Goal: Transaction & Acquisition: Purchase product/service

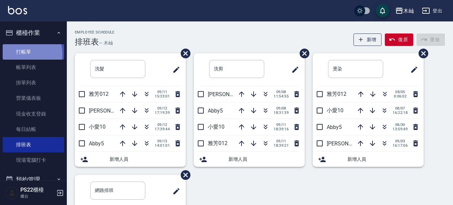
click at [20, 54] on link "打帳單" at bounding box center [33, 51] width 61 height 15
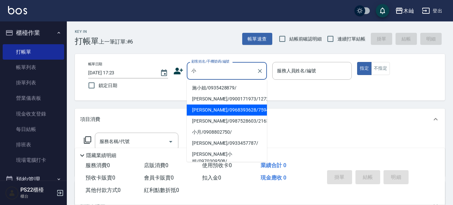
click at [209, 106] on li "[PERSON_NAME]/0968393628/759452" at bounding box center [227, 109] width 80 height 11
type input "[PERSON_NAME]/0968393628/759452"
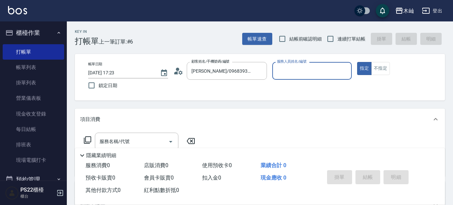
type input "小愛-10"
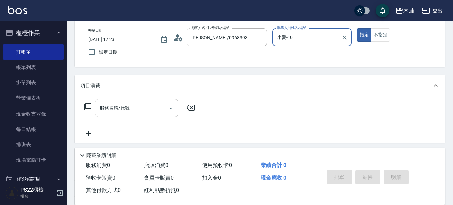
click at [130, 114] on div "服務名稱/代號" at bounding box center [137, 108] width 84 height 18
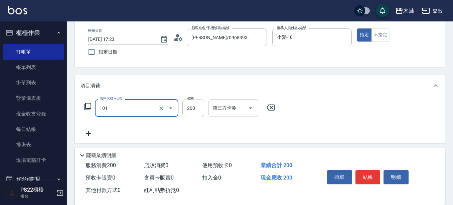
type input "洗髮(101)"
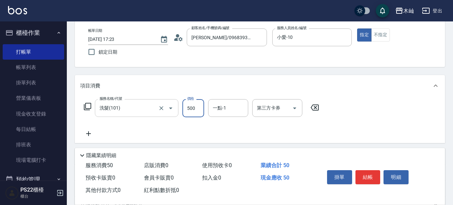
type input "500"
click at [370, 175] on button "結帳" at bounding box center [368, 177] width 25 height 14
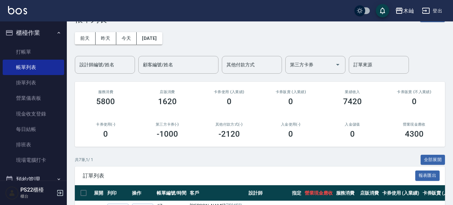
scroll to position [33, 0]
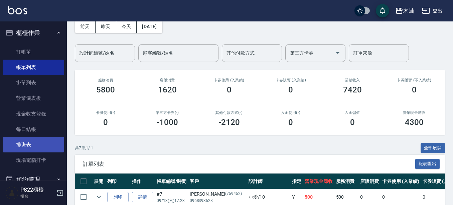
click at [25, 146] on link "排班表" at bounding box center [33, 144] width 61 height 15
